Goal: Transaction & Acquisition: Download file/media

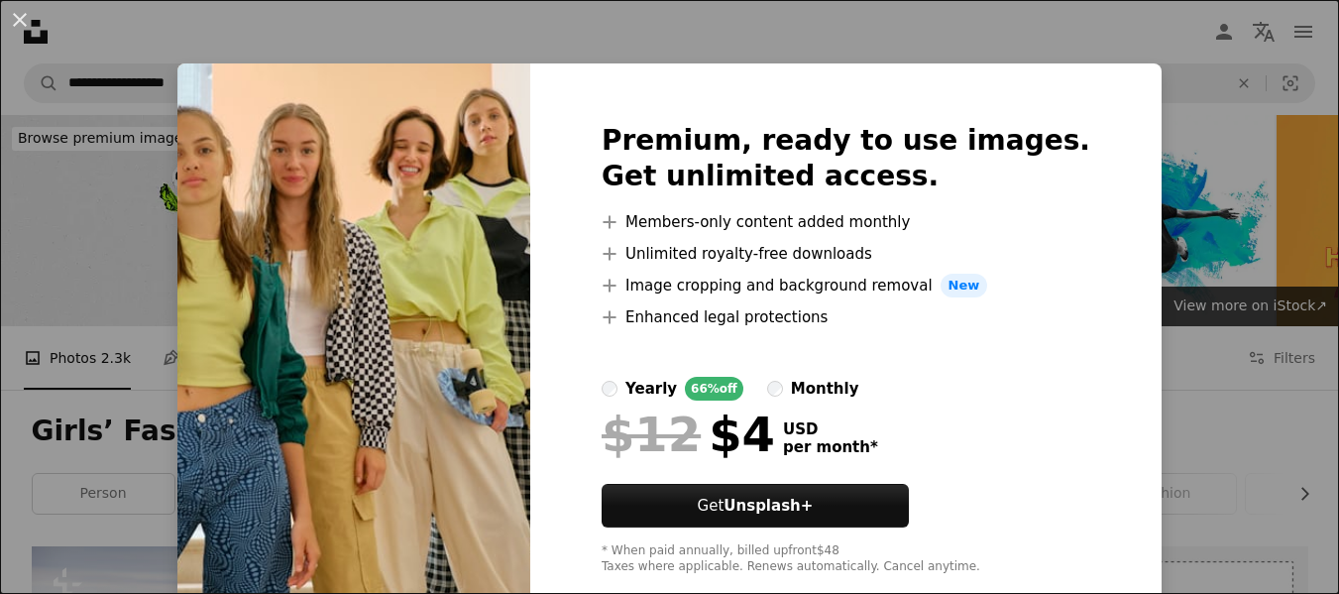
scroll to position [1600, 0]
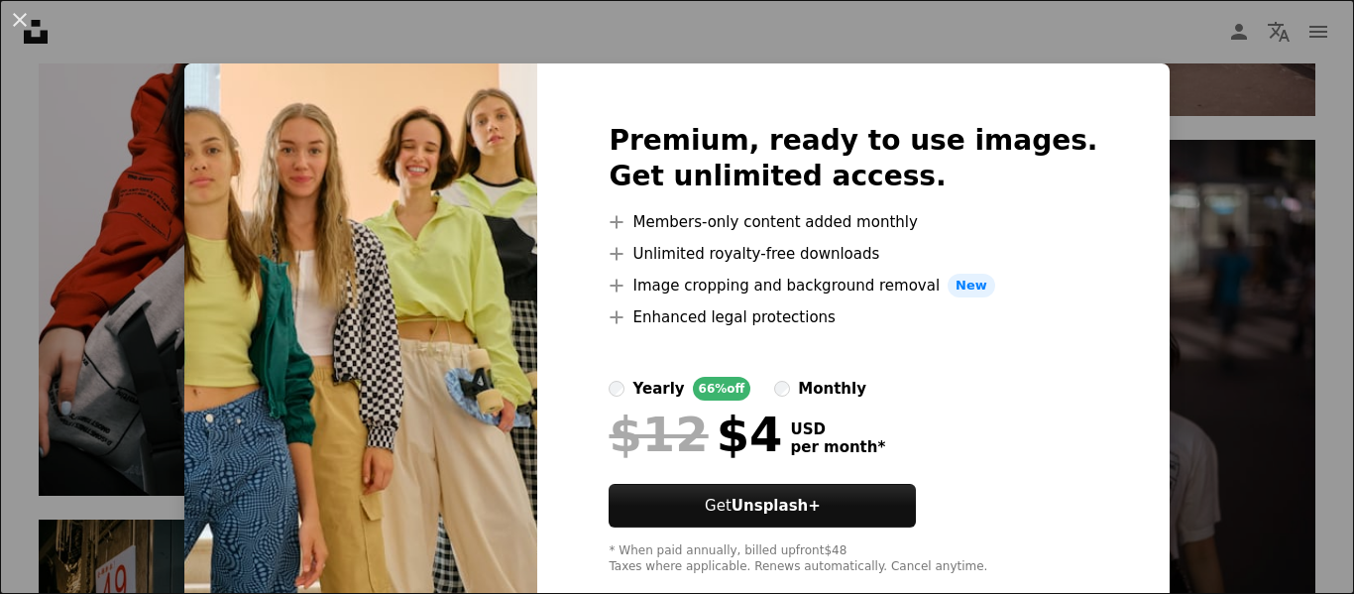
click at [1203, 205] on div "An X shape Premium, ready to use images. Get unlimited access. A plus sign Memb…" at bounding box center [677, 297] width 1354 height 594
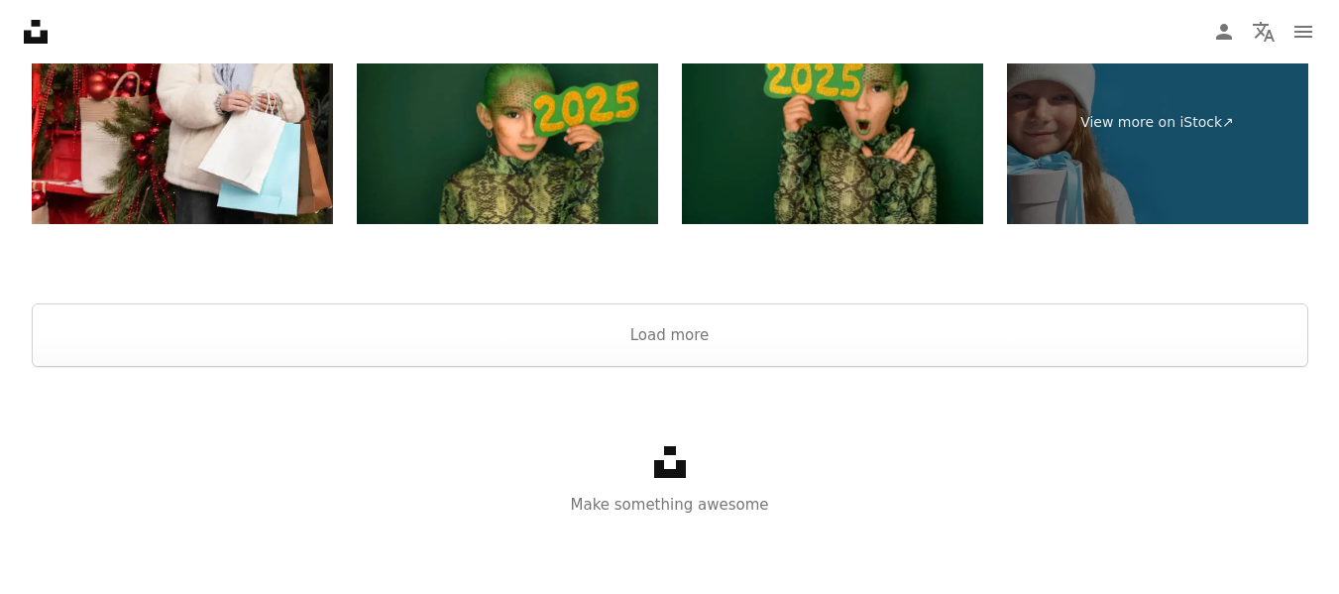
scroll to position [5254, 0]
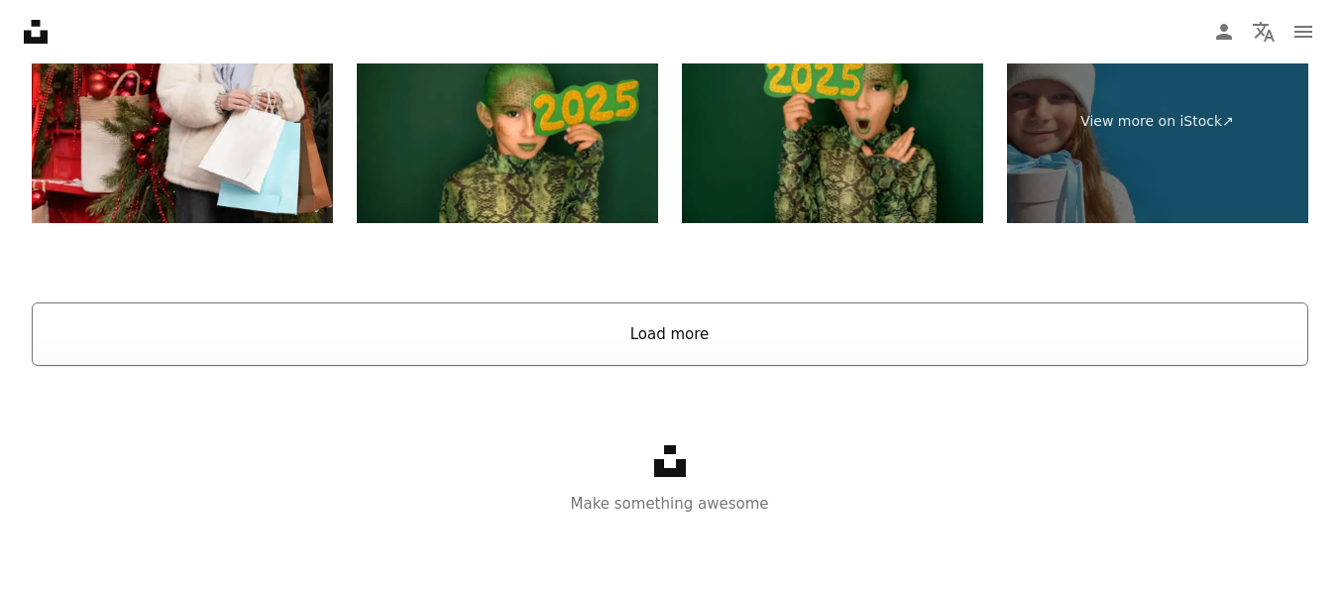
click at [680, 328] on button "Load more" at bounding box center [670, 333] width 1277 height 63
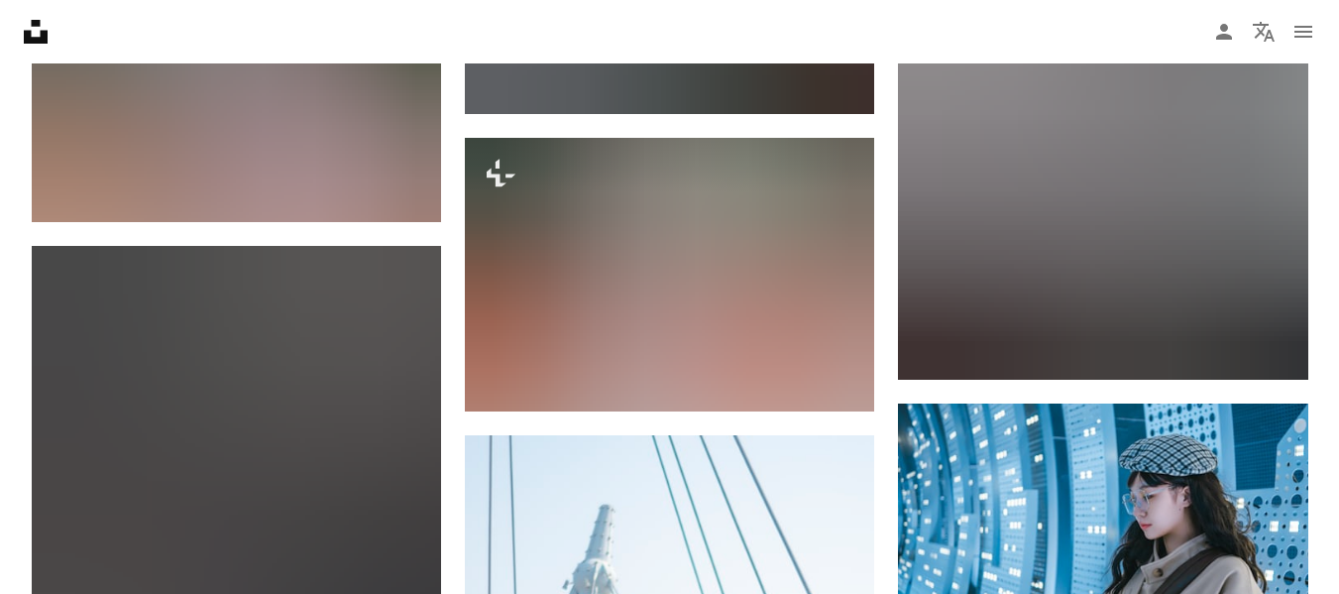
scroll to position [10174, 0]
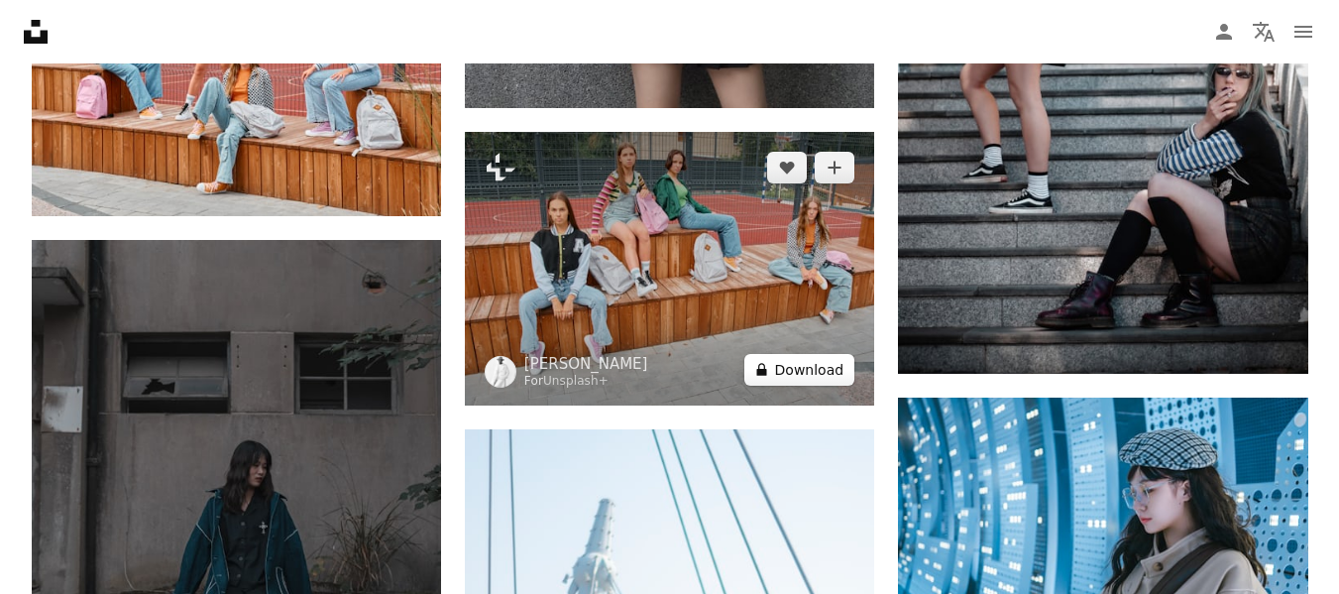
click at [756, 356] on button "A lock Download" at bounding box center [800, 370] width 111 height 32
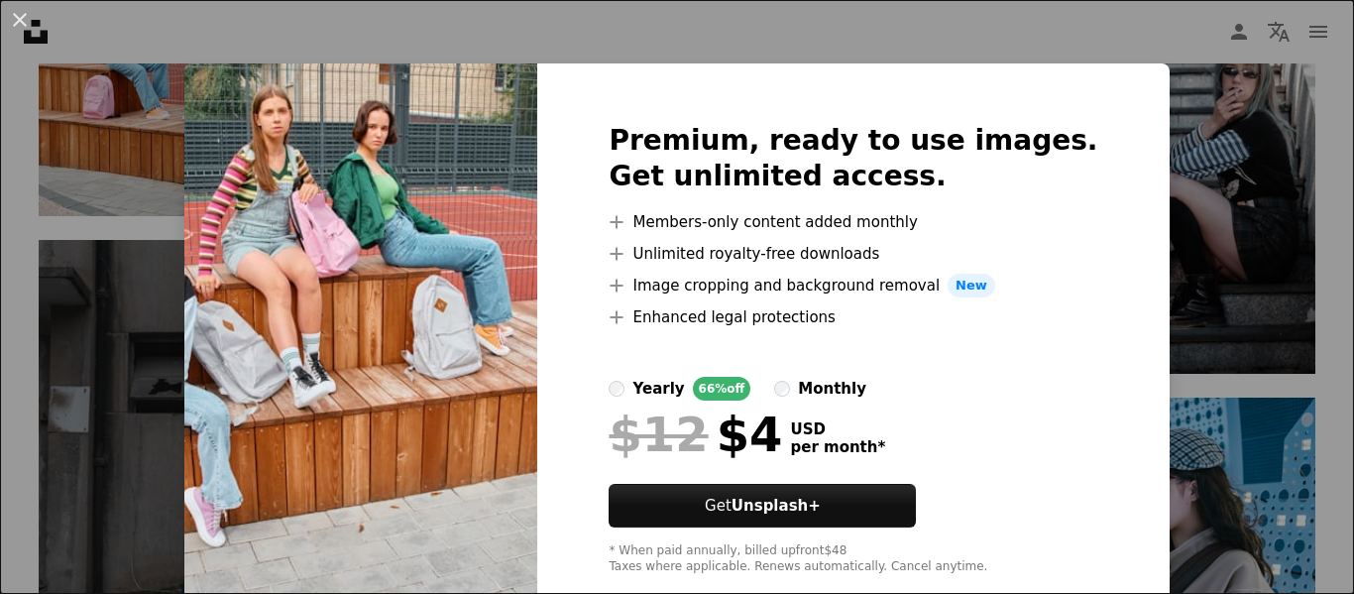
click at [1250, 285] on div "An X shape Premium, ready to use images. Get unlimited access. A plus sign Memb…" at bounding box center [677, 297] width 1354 height 594
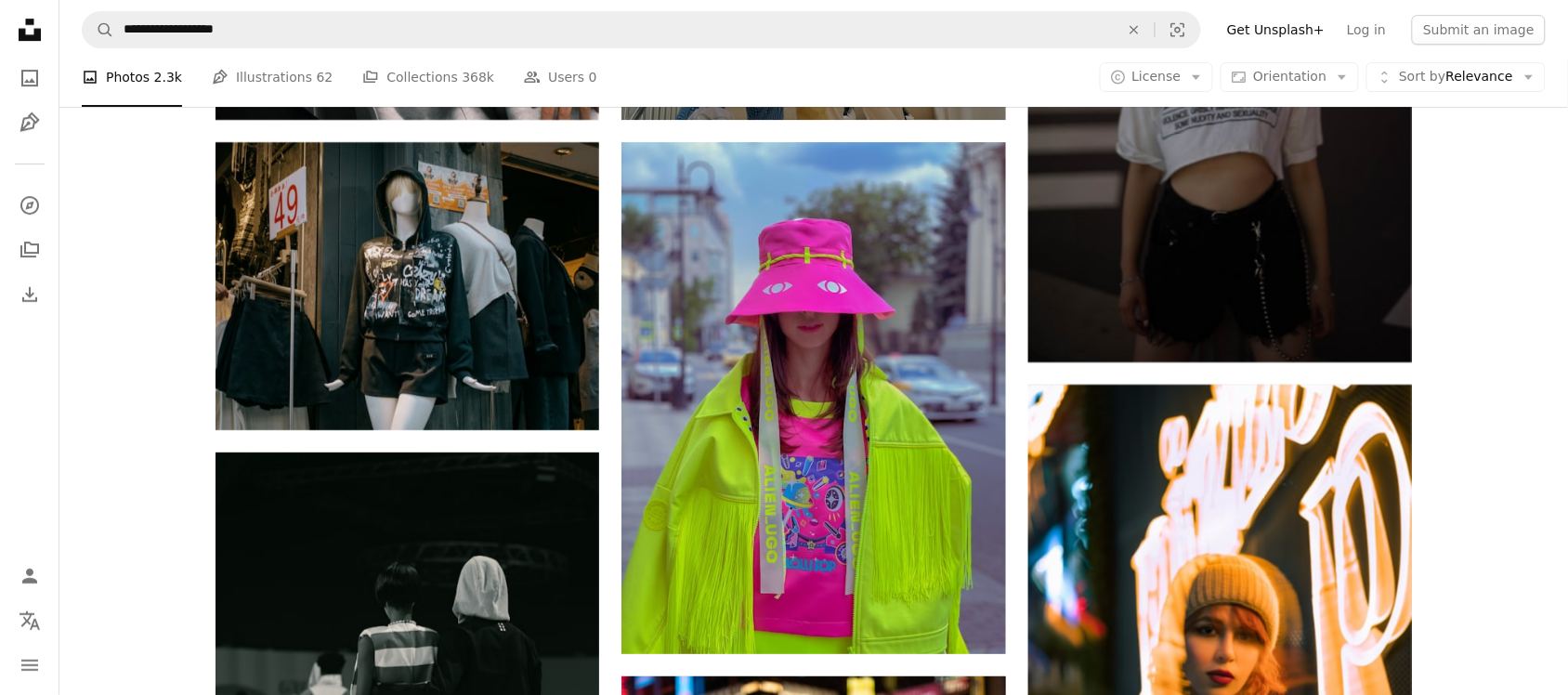
scroll to position [1787, 0]
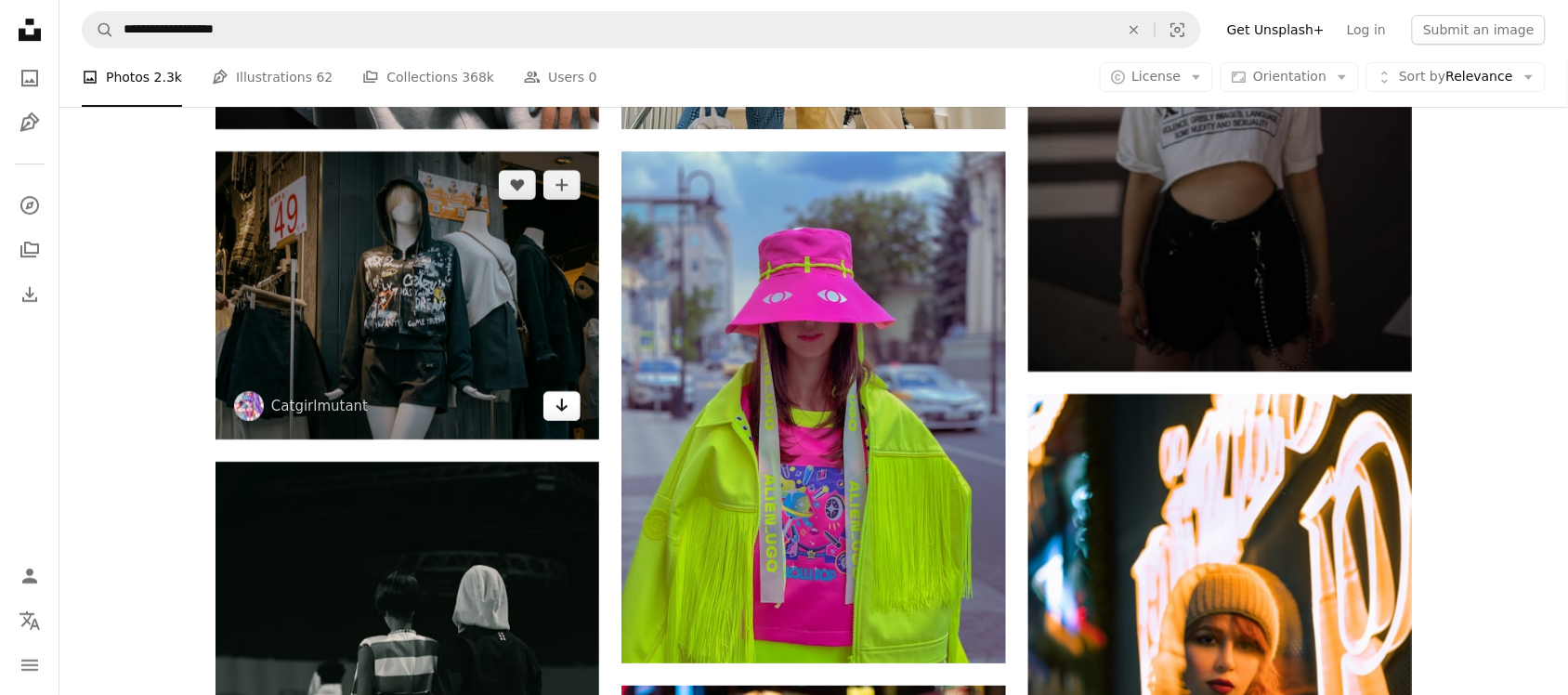
click at [563, 415] on icon "Arrow pointing down" at bounding box center [562, 405] width 15 height 22
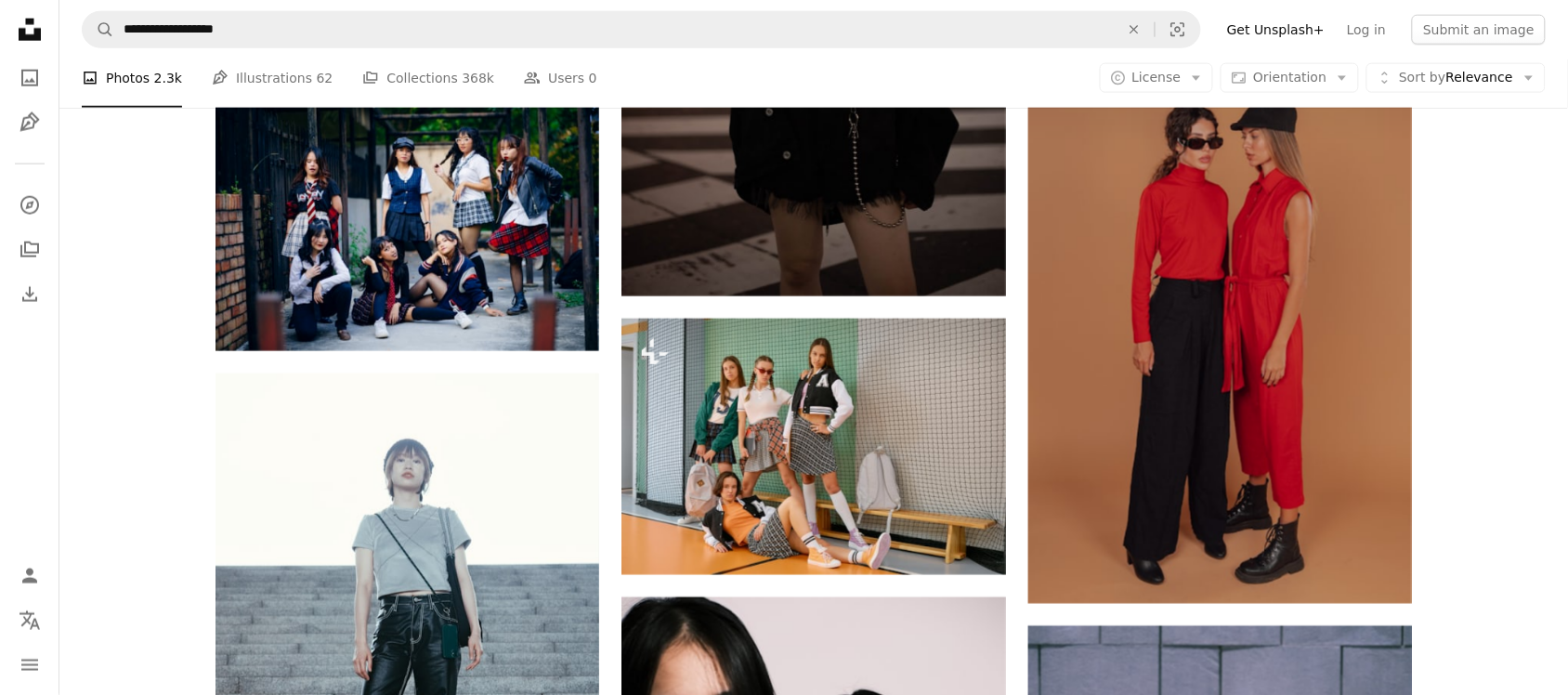
scroll to position [2615, 0]
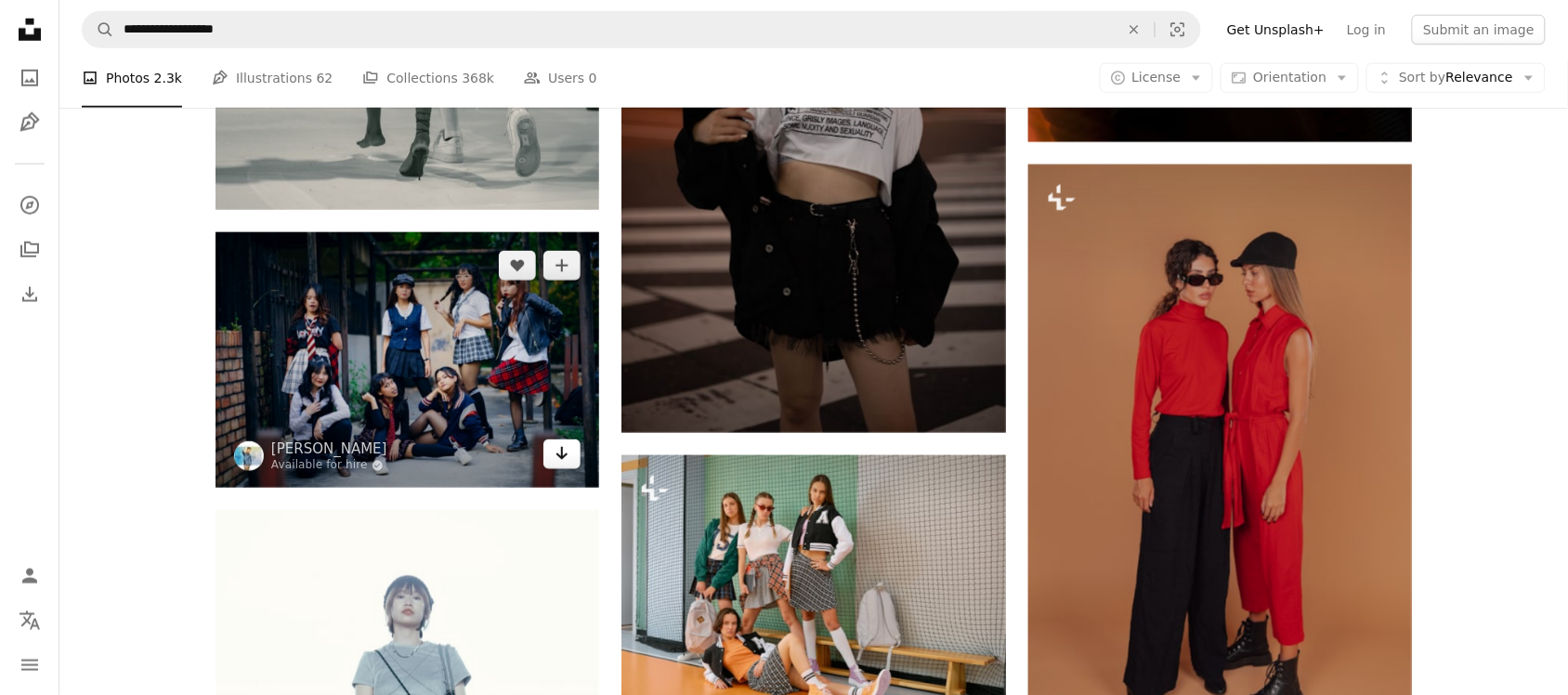
click at [551, 462] on link "Arrow pointing down" at bounding box center [562, 454] width 37 height 30
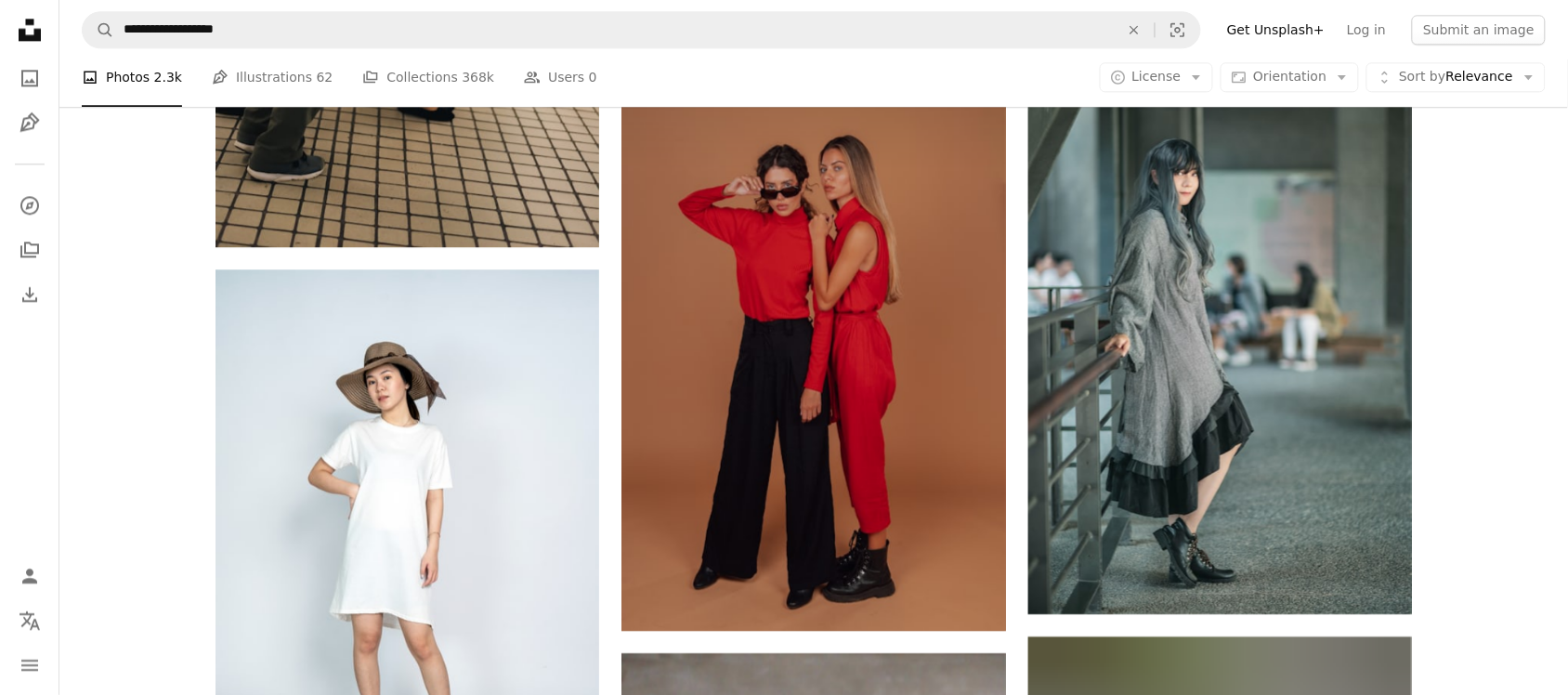
scroll to position [11808, 0]
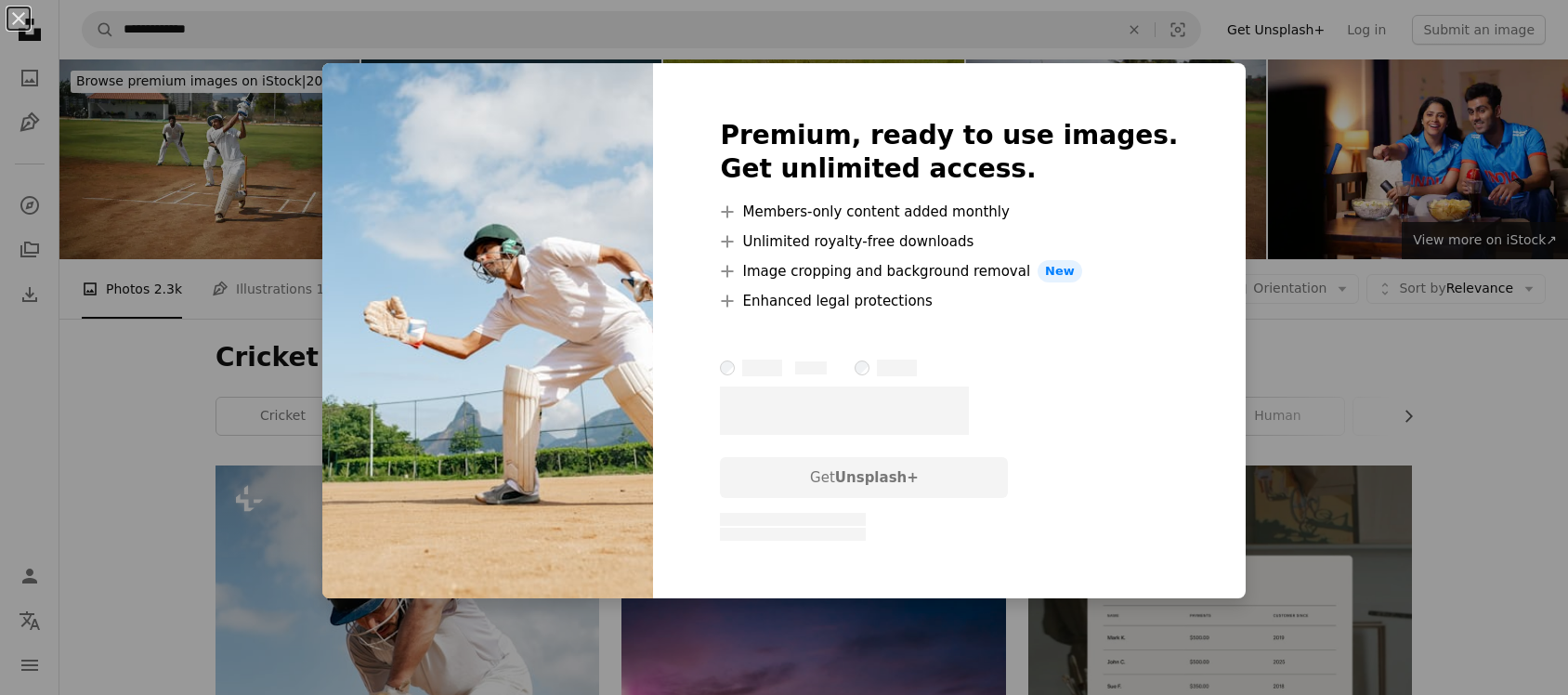
scroll to position [2894, 0]
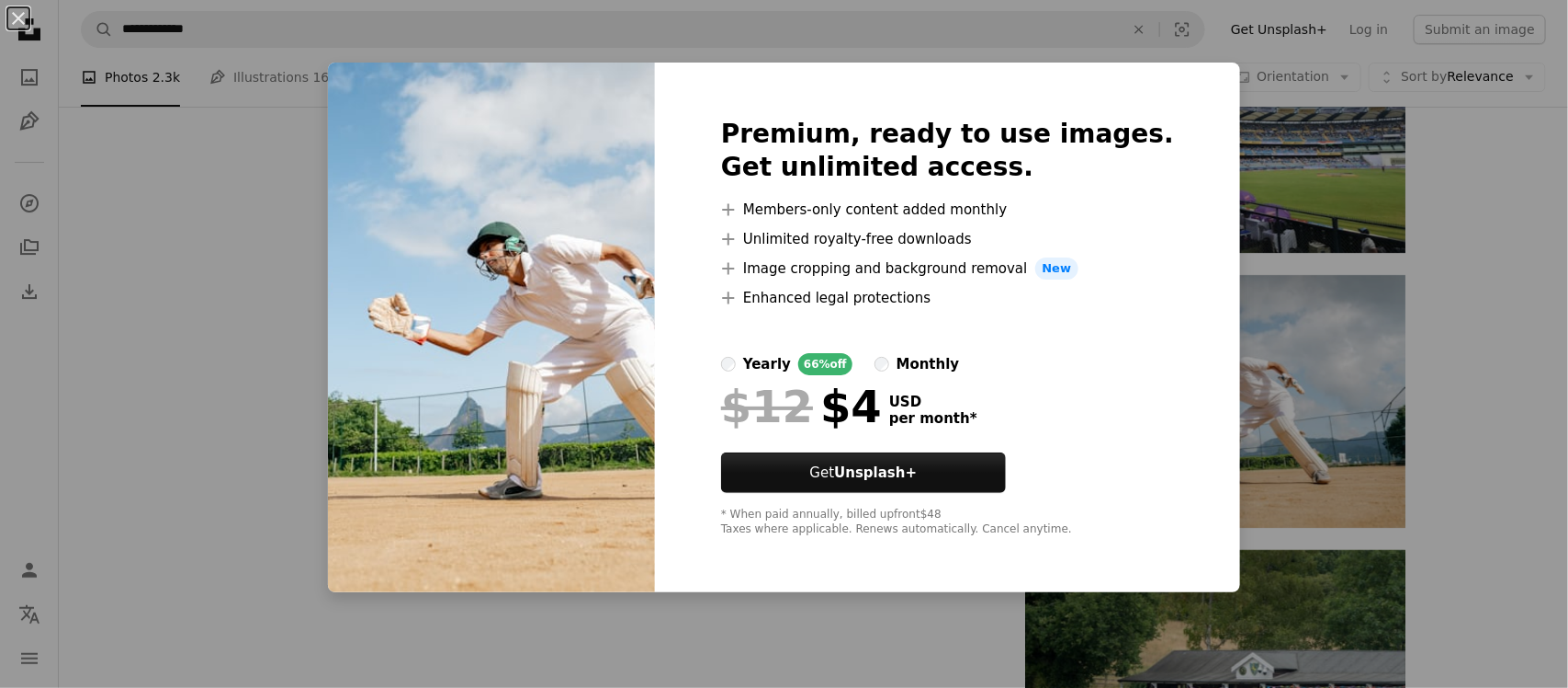
click at [1301, 255] on div "An X shape Premium, ready to use images. Get unlimited access. A plus sign Memb…" at bounding box center [784, 344] width 1568 height 688
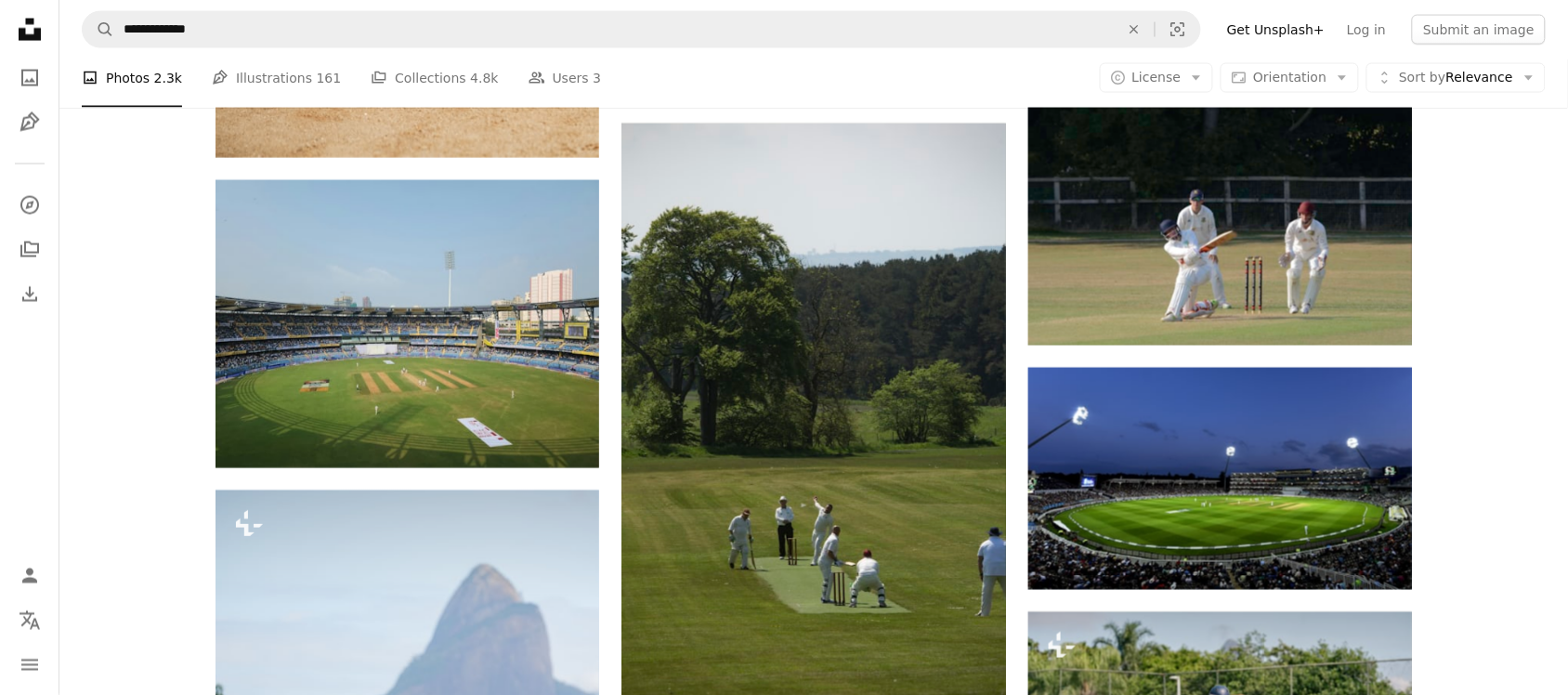
scroll to position [873, 0]
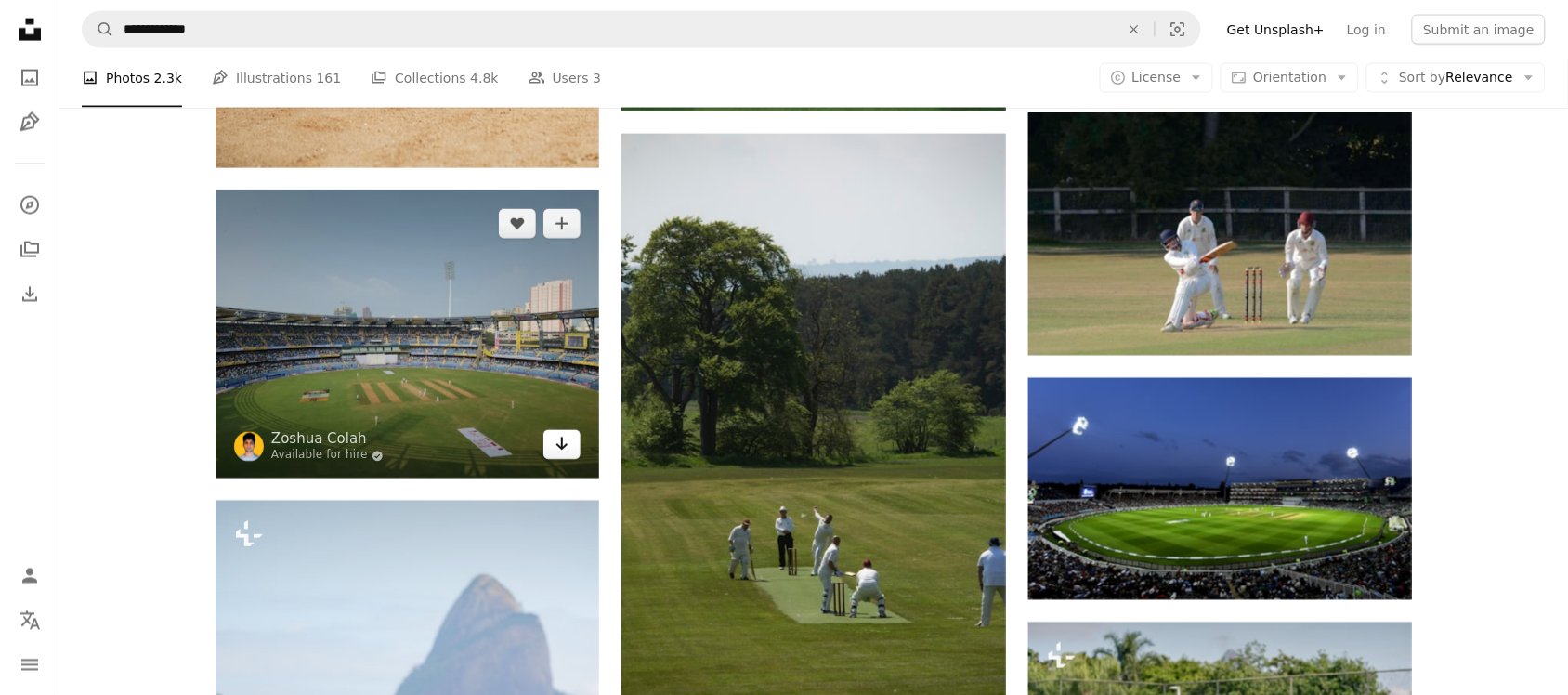
click at [572, 453] on link "Arrow pointing down" at bounding box center [562, 445] width 37 height 30
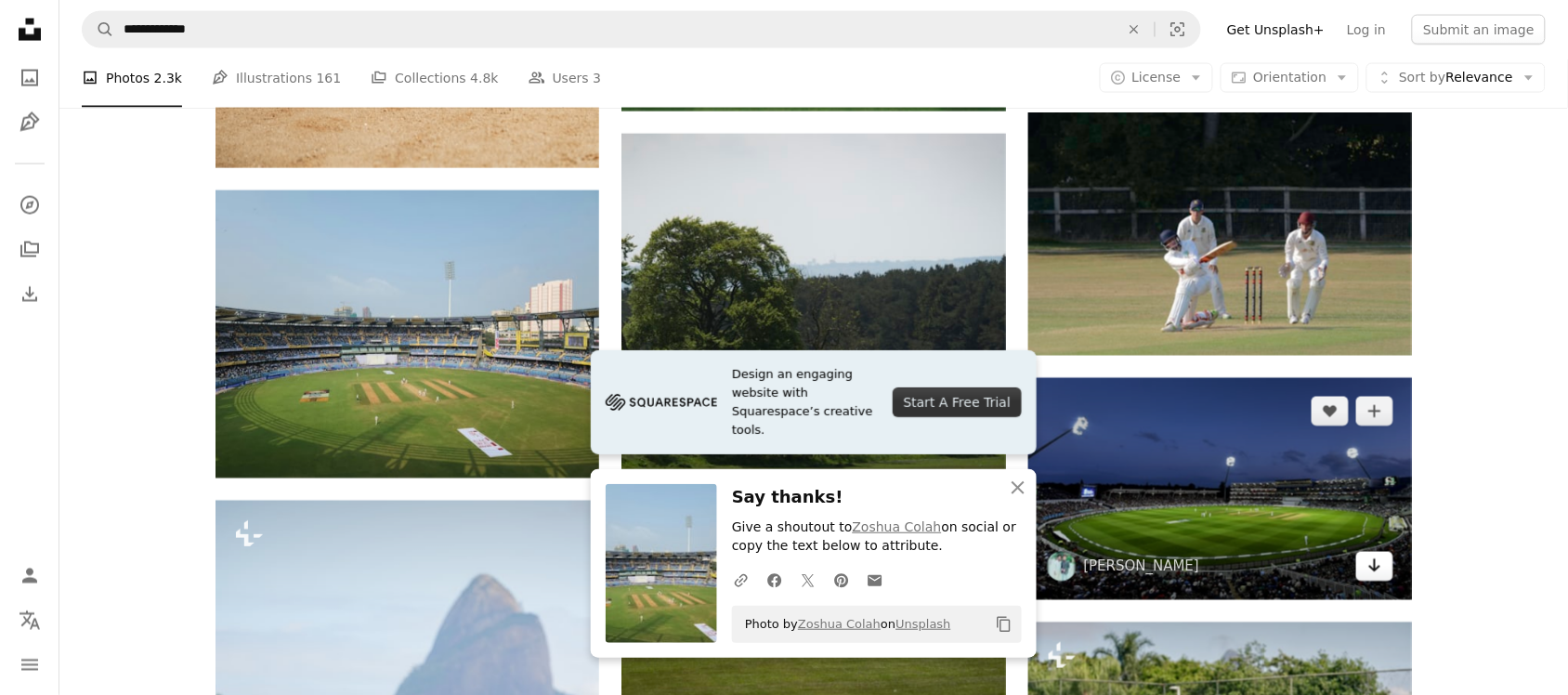
click at [1376, 564] on icon "Download" at bounding box center [1375, 566] width 12 height 13
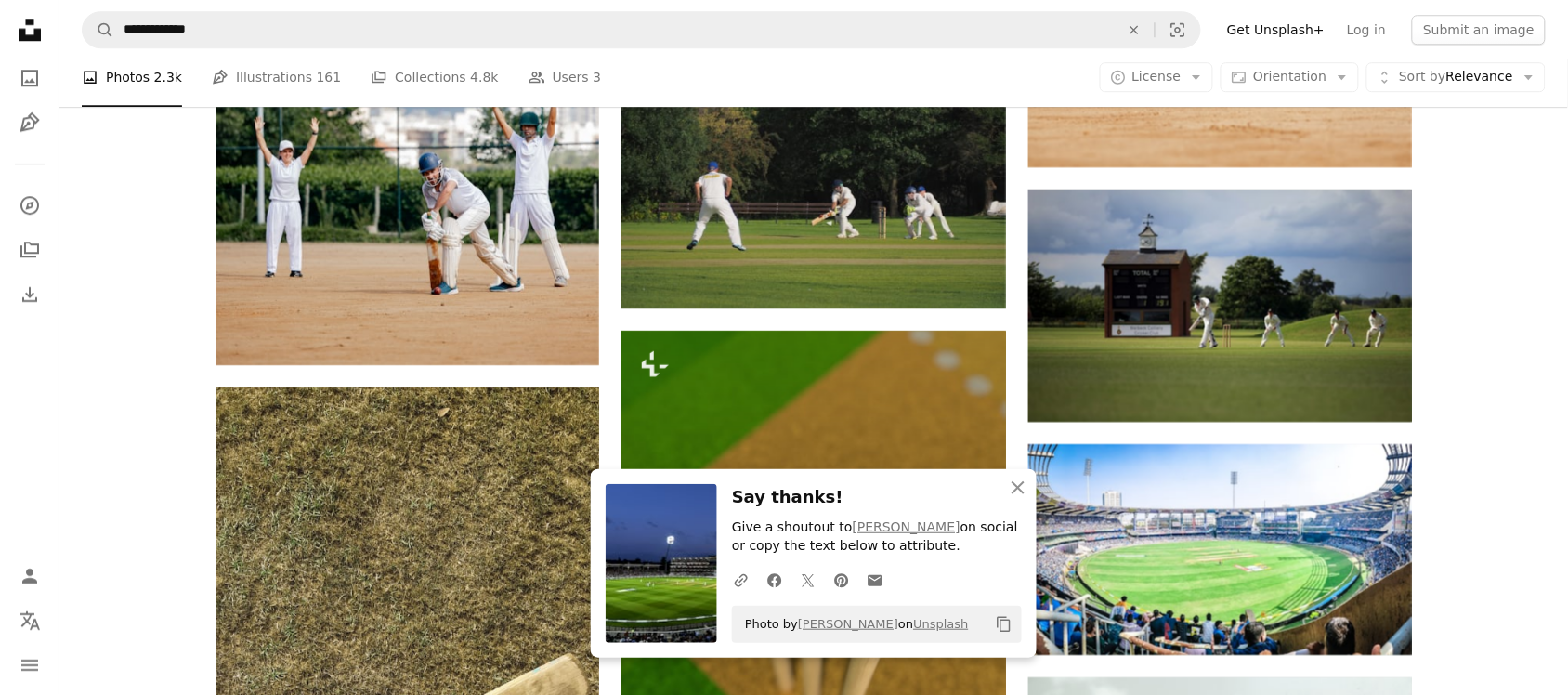
scroll to position [1620, 0]
